Goal: Transaction & Acquisition: Purchase product/service

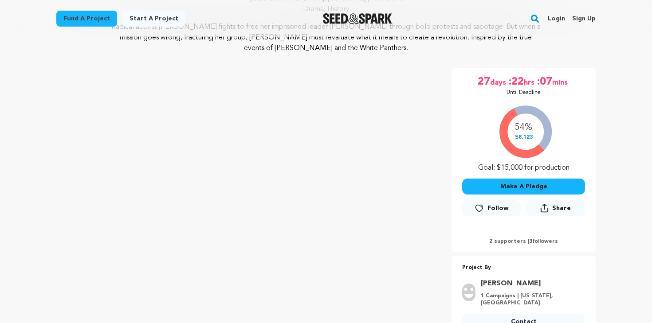
scroll to position [113, 0]
click at [522, 186] on button "Make A Pledge" at bounding box center [523, 187] width 123 height 16
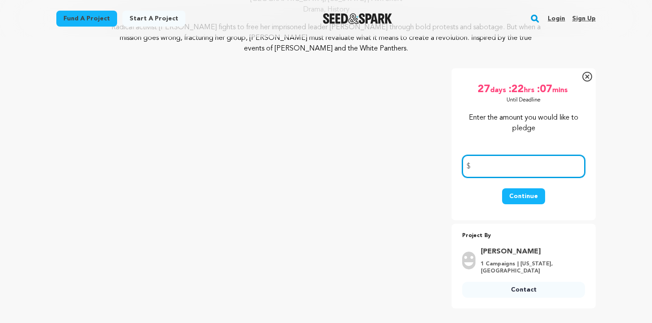
click at [512, 165] on input "number" at bounding box center [523, 166] width 123 height 23
type input "500"
click at [521, 200] on button "Continue" at bounding box center [523, 196] width 43 height 16
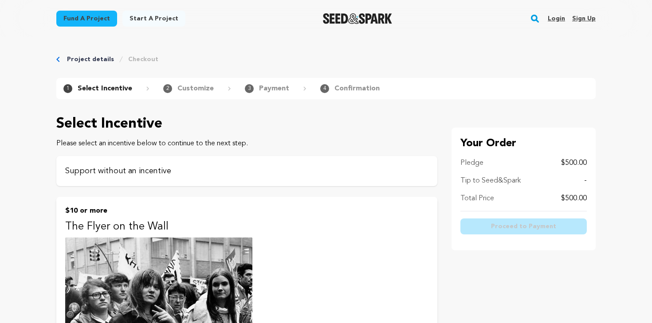
click at [223, 171] on p "Support without an incentive" at bounding box center [246, 171] width 363 height 12
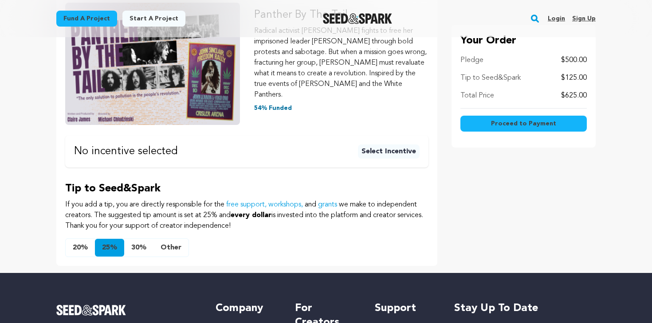
scroll to position [174, 0]
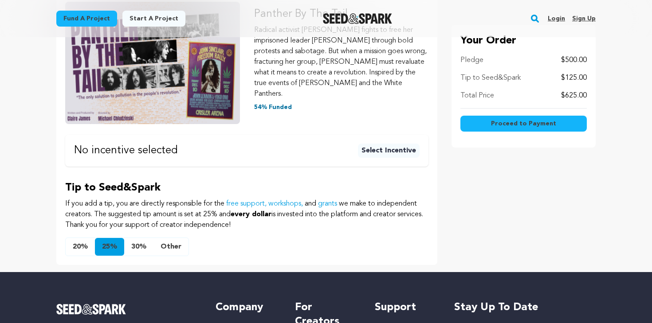
click at [173, 238] on button "Other" at bounding box center [170, 247] width 35 height 18
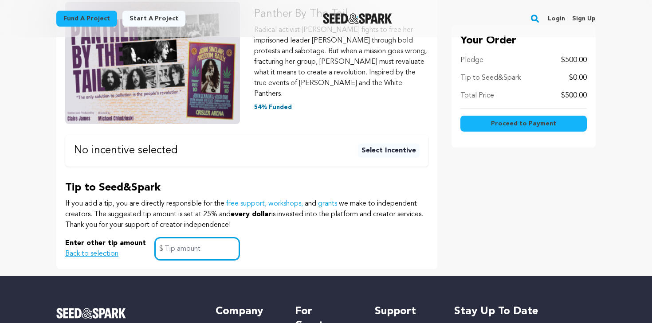
click at [174, 239] on input "text" at bounding box center [197, 249] width 85 height 23
type input "0"
click at [296, 238] on div "Enter other tip amount Back to selection 0 $" at bounding box center [246, 249] width 363 height 23
click at [502, 124] on span "Proceed to Payment" at bounding box center [523, 123] width 65 height 9
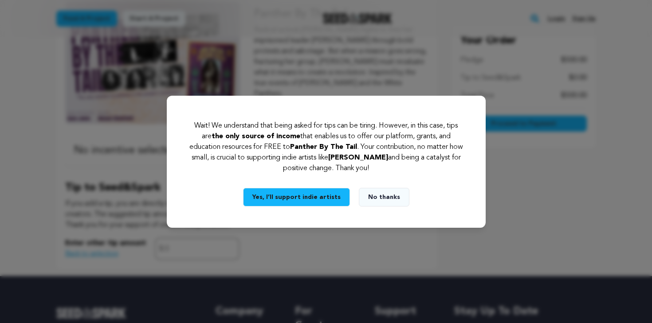
click at [387, 197] on button "No thanks" at bounding box center [384, 197] width 51 height 19
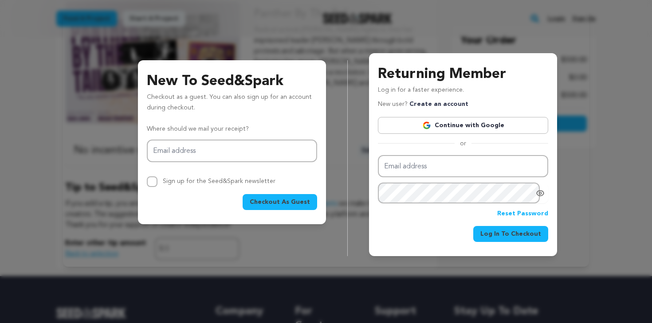
click at [280, 203] on span "Checkout As Guest" at bounding box center [280, 202] width 60 height 9
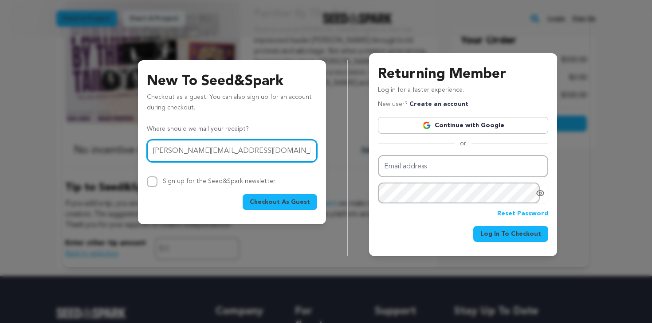
type input "lanham.aj@gmail.com"
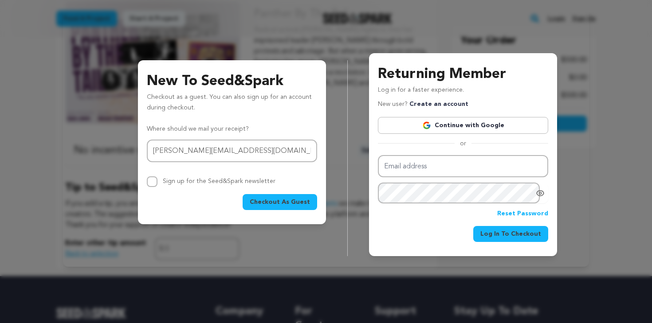
click at [267, 202] on span "Checkout As Guest" at bounding box center [280, 202] width 60 height 9
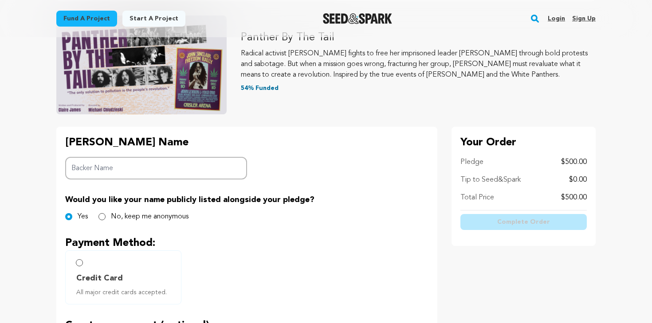
scroll to position [105, 0]
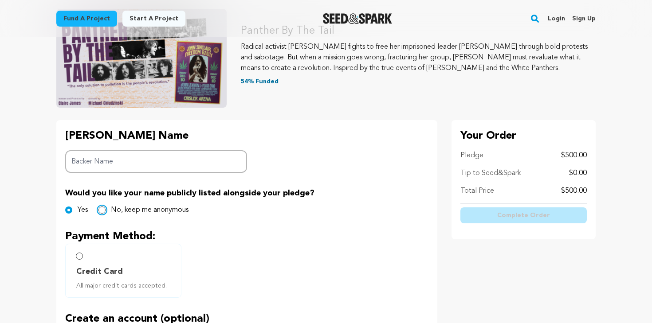
click at [104, 213] on input "No, keep me anonymous" at bounding box center [101, 210] width 7 height 7
radio input "true"
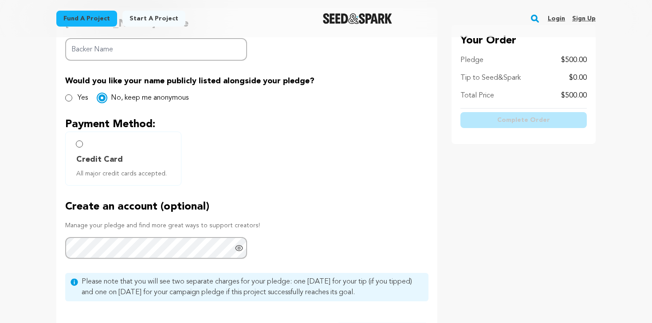
scroll to position [215, 0]
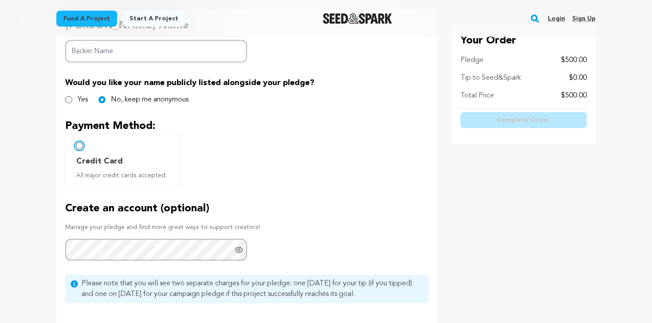
click at [81, 146] on input "Credit Card All major credit cards accepted." at bounding box center [79, 145] width 7 height 7
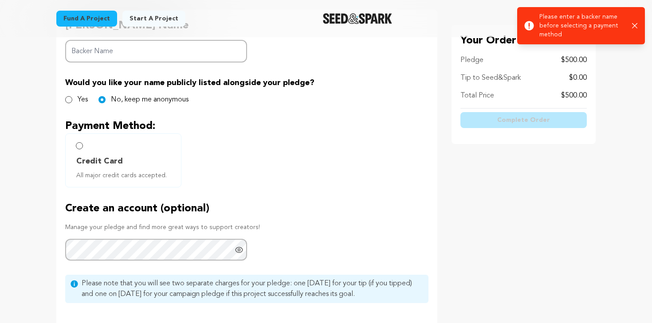
click at [635, 24] on icon "button" at bounding box center [635, 26] width 6 height 6
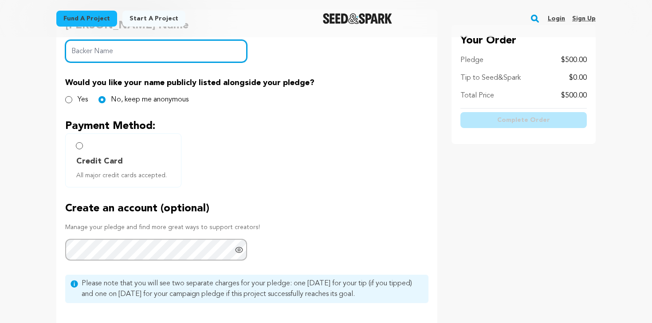
click at [220, 55] on input "Backer Name" at bounding box center [156, 51] width 182 height 23
type input "Andrew Lanham"
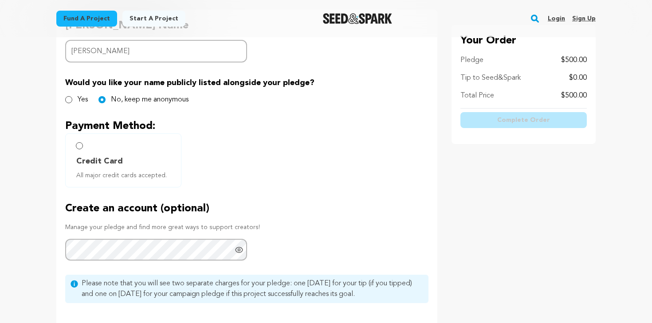
click at [338, 136] on div "Credit Card All major credit cards accepted." at bounding box center [246, 160] width 363 height 54
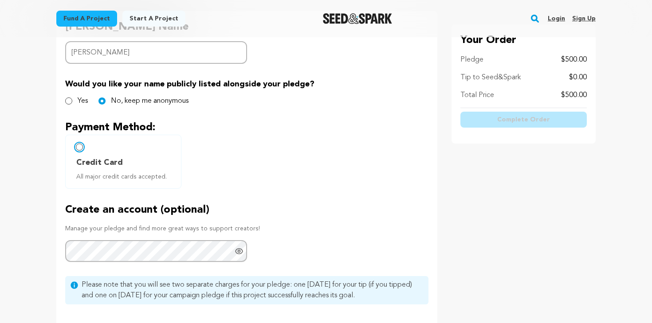
click at [79, 147] on input "Credit Card All major credit cards accepted." at bounding box center [79, 147] width 7 height 7
radio input "false"
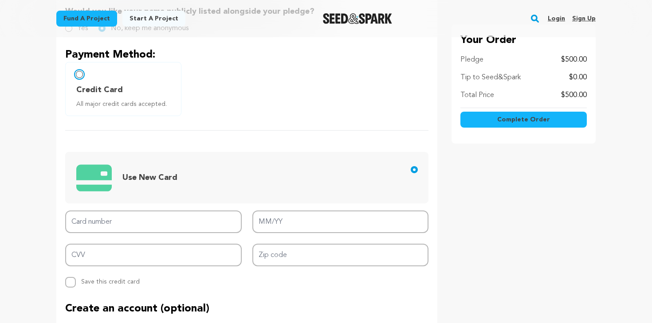
scroll to position [290, 0]
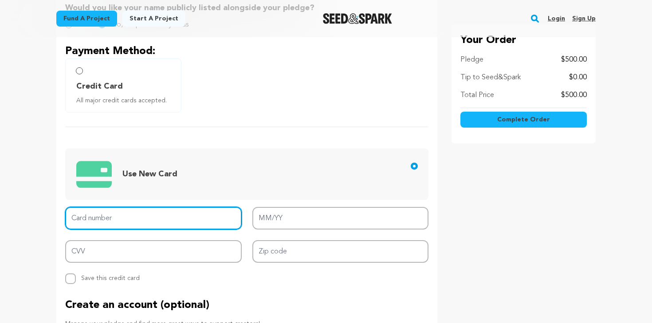
click at [132, 223] on input "Card number" at bounding box center [153, 218] width 177 height 23
click at [122, 220] on input "Card number" at bounding box center [153, 218] width 177 height 23
type input "4147 2022 8222 4425"
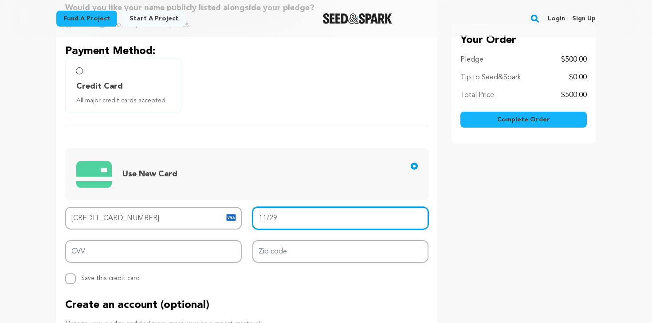
type input "11/29"
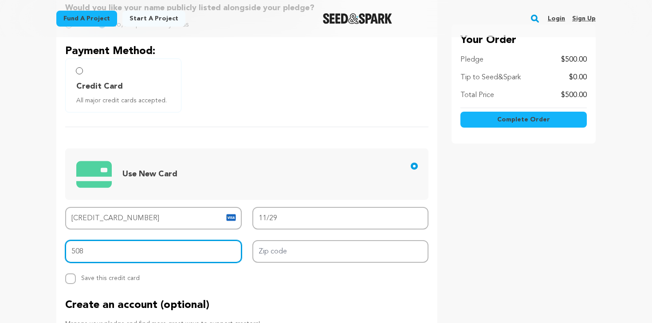
type input "508"
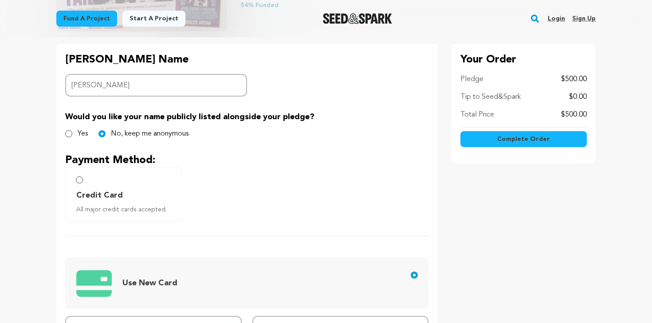
scroll to position [187, 0]
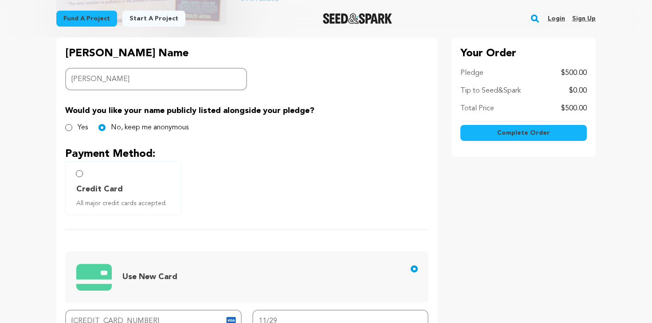
type input "77030"
click at [511, 134] on span "Complete Order" at bounding box center [523, 133] width 53 height 9
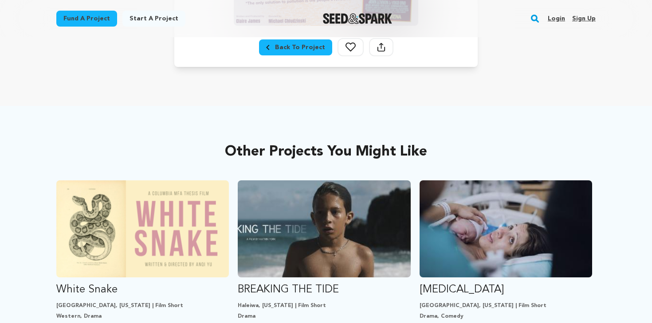
scroll to position [330, 0]
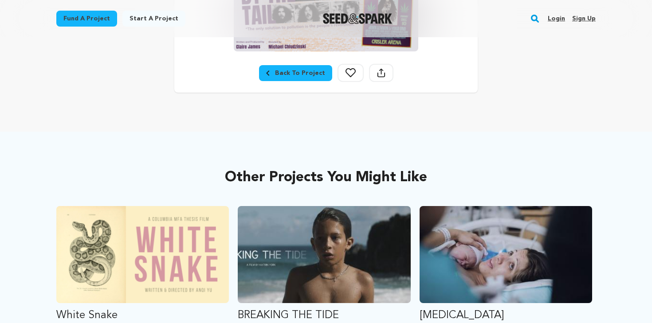
click at [302, 73] on div "Back To Project" at bounding box center [295, 73] width 59 height 9
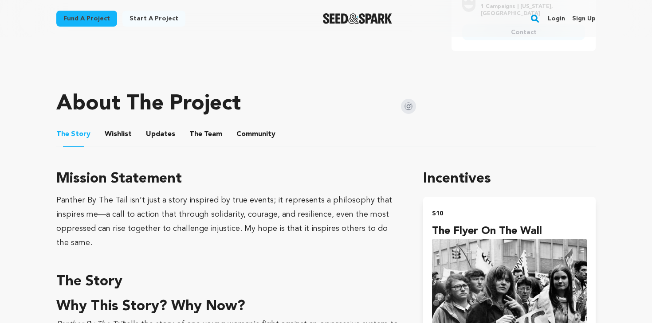
scroll to position [404, 0]
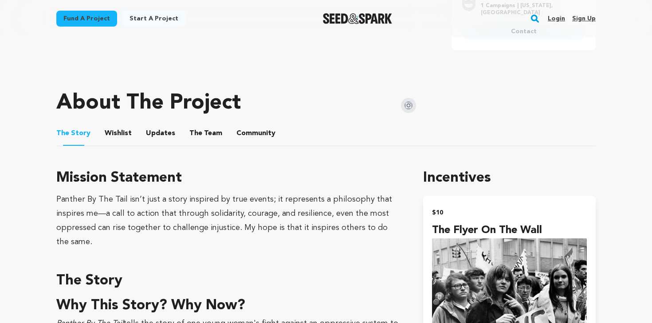
click at [116, 133] on button "Wishlist" at bounding box center [118, 135] width 21 height 21
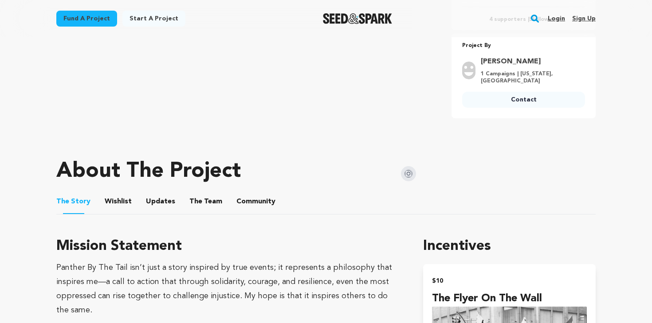
scroll to position [339, 0]
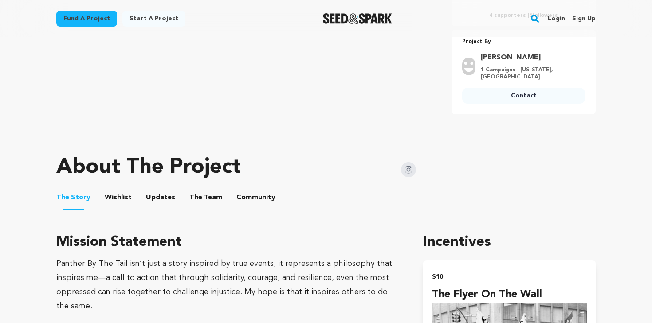
click at [195, 196] on button "The Team" at bounding box center [205, 199] width 21 height 21
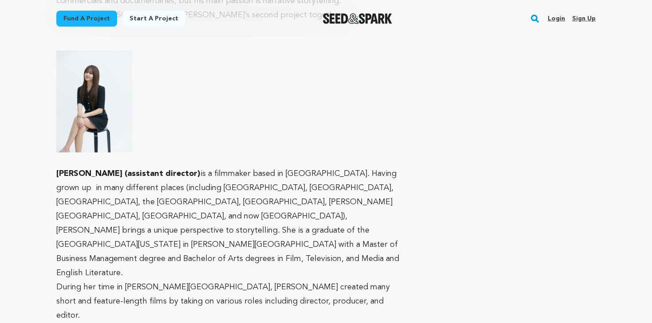
scroll to position [1430, 0]
